Goal: Check status: Check status

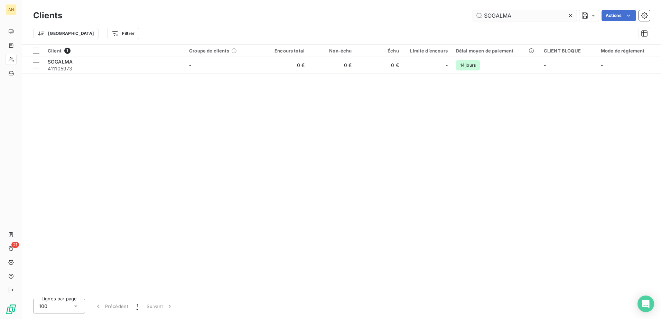
drag, startPoint x: 514, startPoint y: 20, endPoint x: 481, endPoint y: 15, distance: 33.9
click at [481, 15] on input "SOGALMA" at bounding box center [525, 15] width 104 height 11
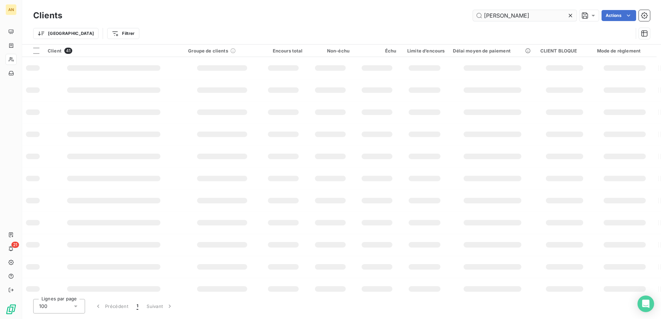
type input "[PERSON_NAME]"
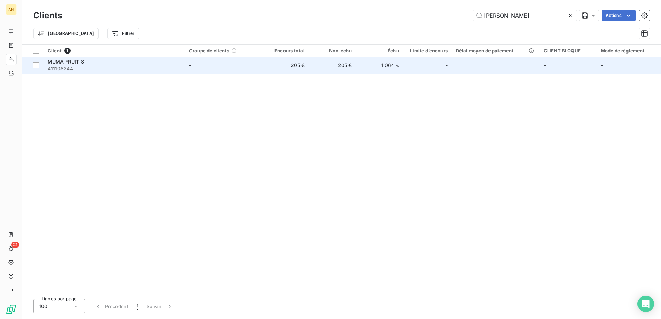
click at [363, 63] on td "1 064 €" at bounding box center [379, 65] width 47 height 17
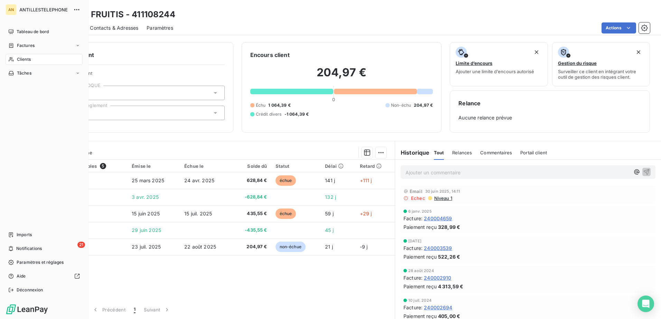
click at [16, 62] on div "Clients" at bounding box center [44, 59] width 77 height 11
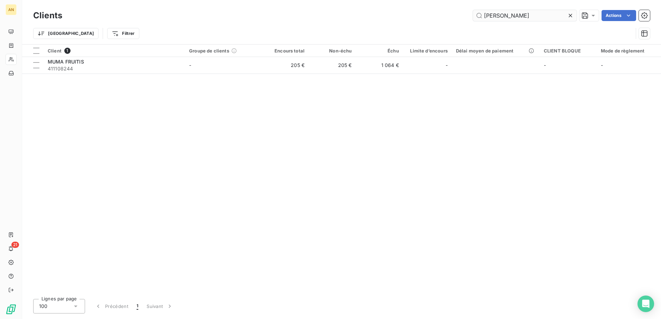
click at [504, 17] on input "[PERSON_NAME]" at bounding box center [525, 15] width 104 height 11
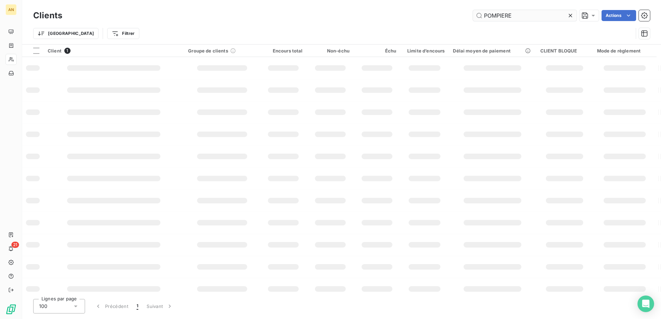
type input "POMPIERE"
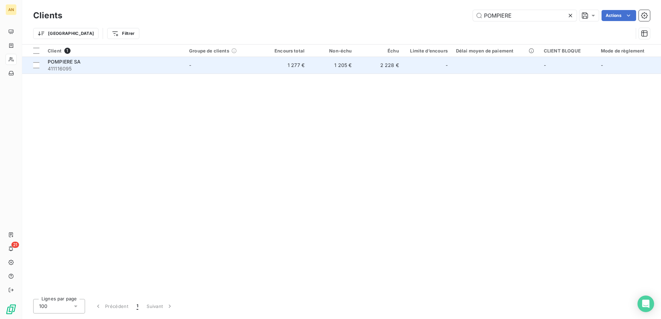
click at [279, 68] on td "1 277 €" at bounding box center [285, 65] width 47 height 17
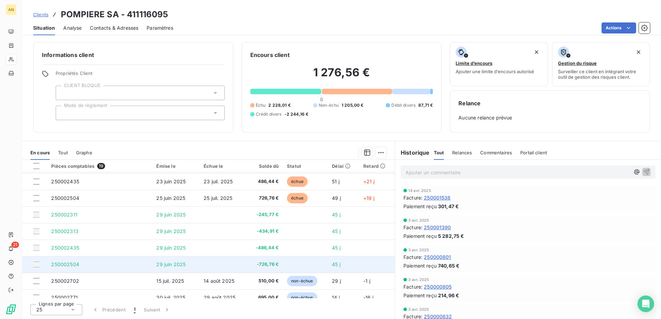
scroll to position [189, 0]
